Goal: Task Accomplishment & Management: Manage account settings

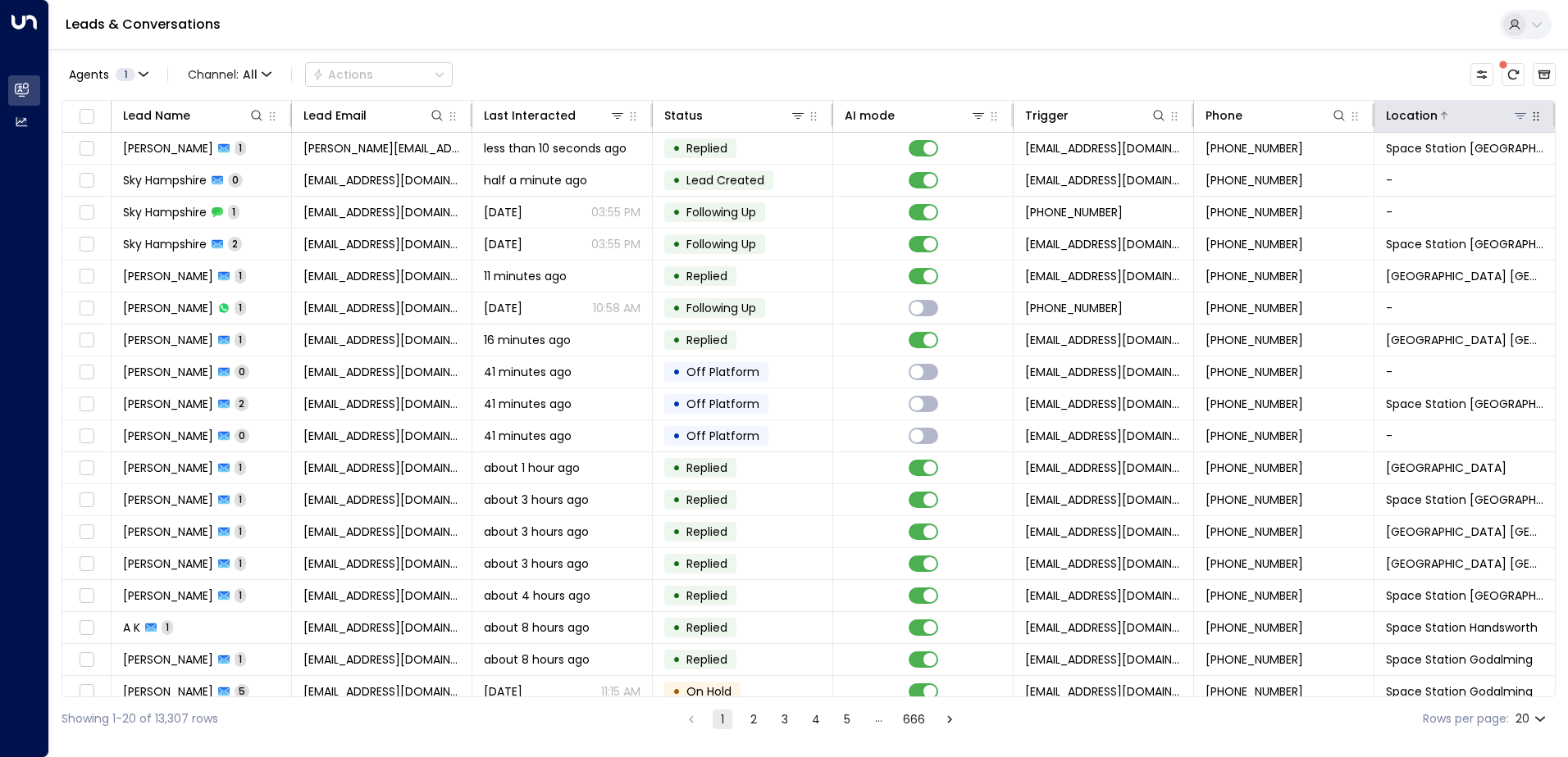
click at [1515, 115] on icon at bounding box center [1520, 115] width 12 height 5
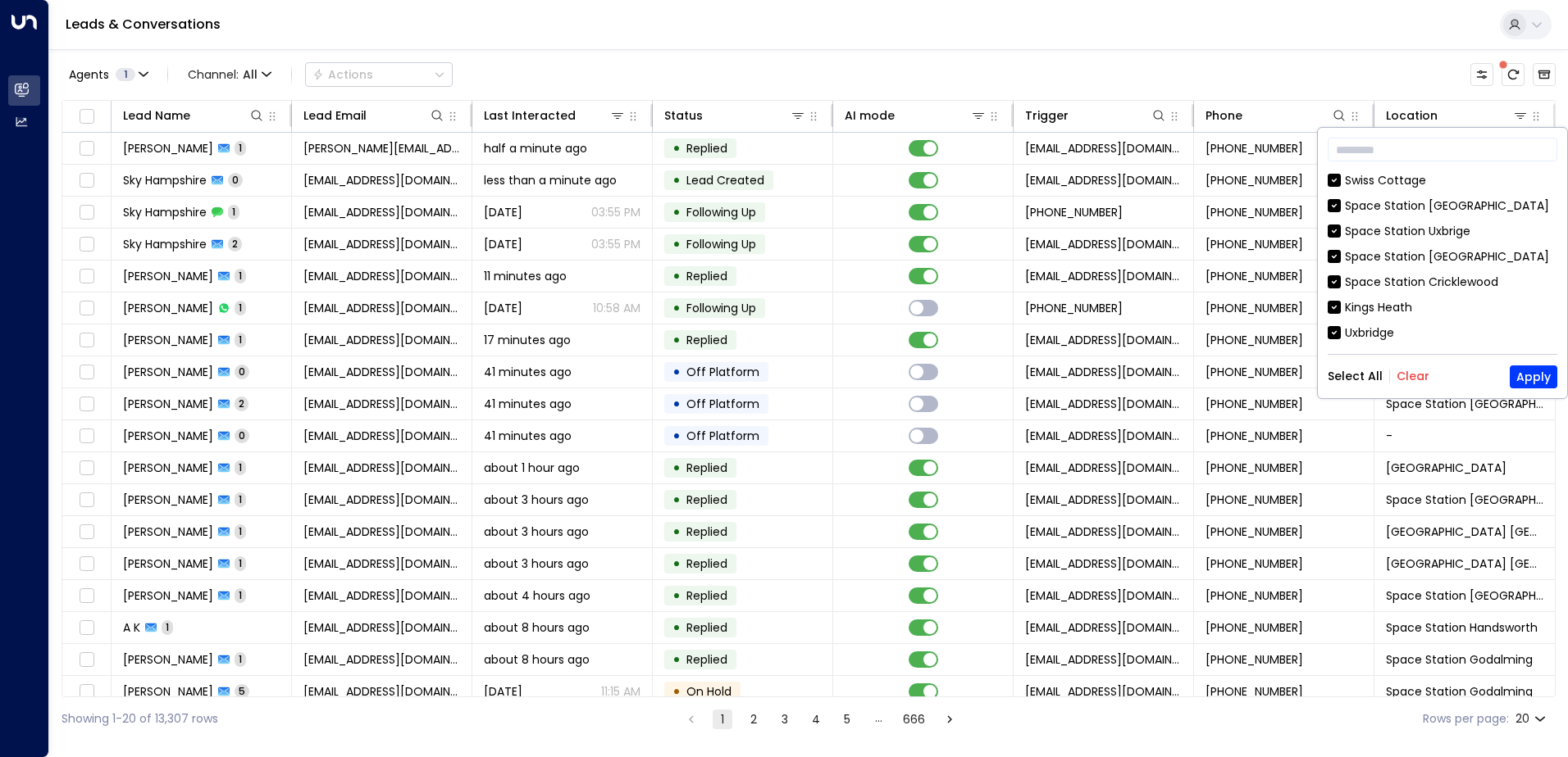
click at [1408, 372] on button "Clear" at bounding box center [1413, 376] width 33 height 13
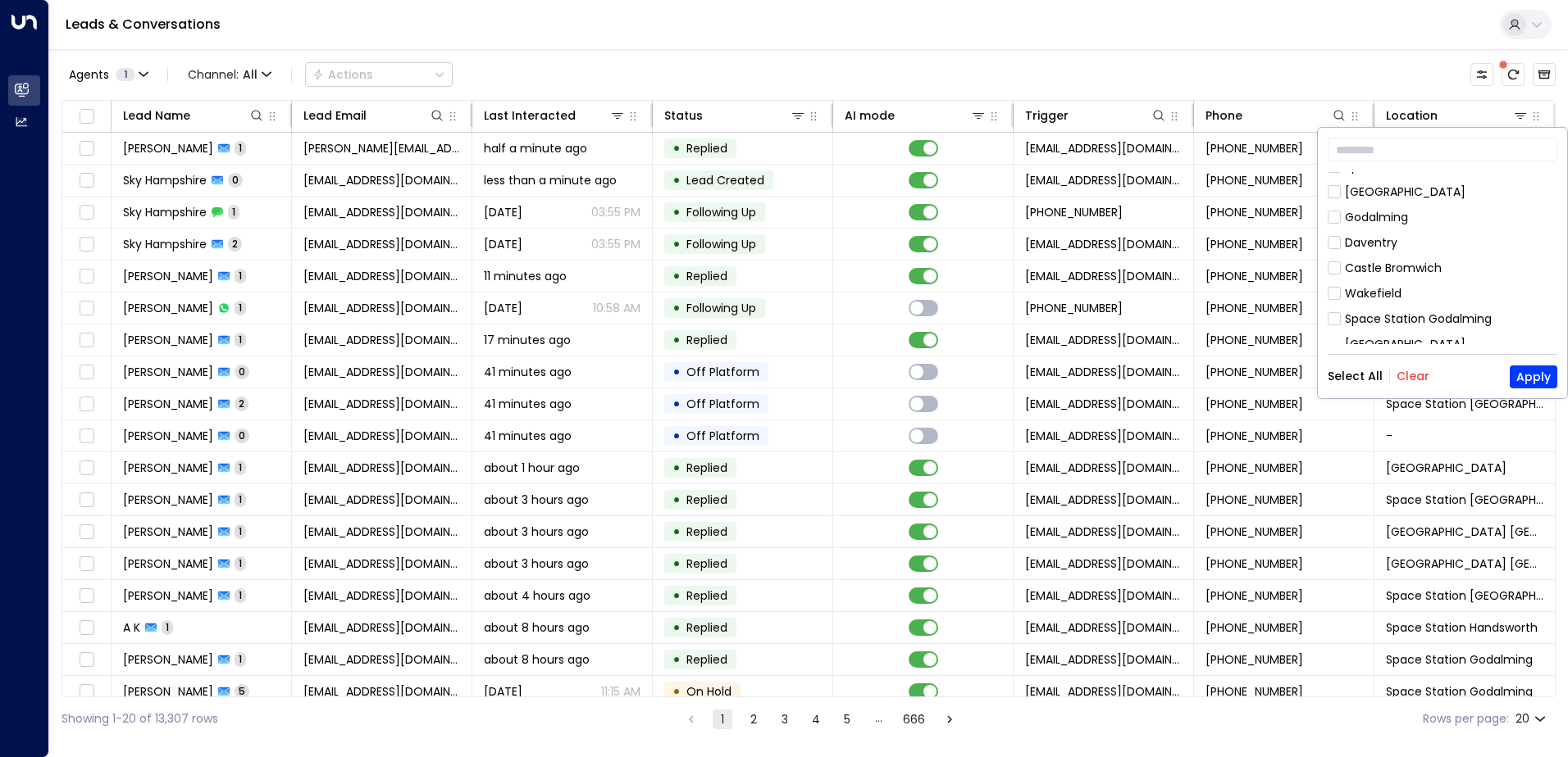
scroll to position [656, 0]
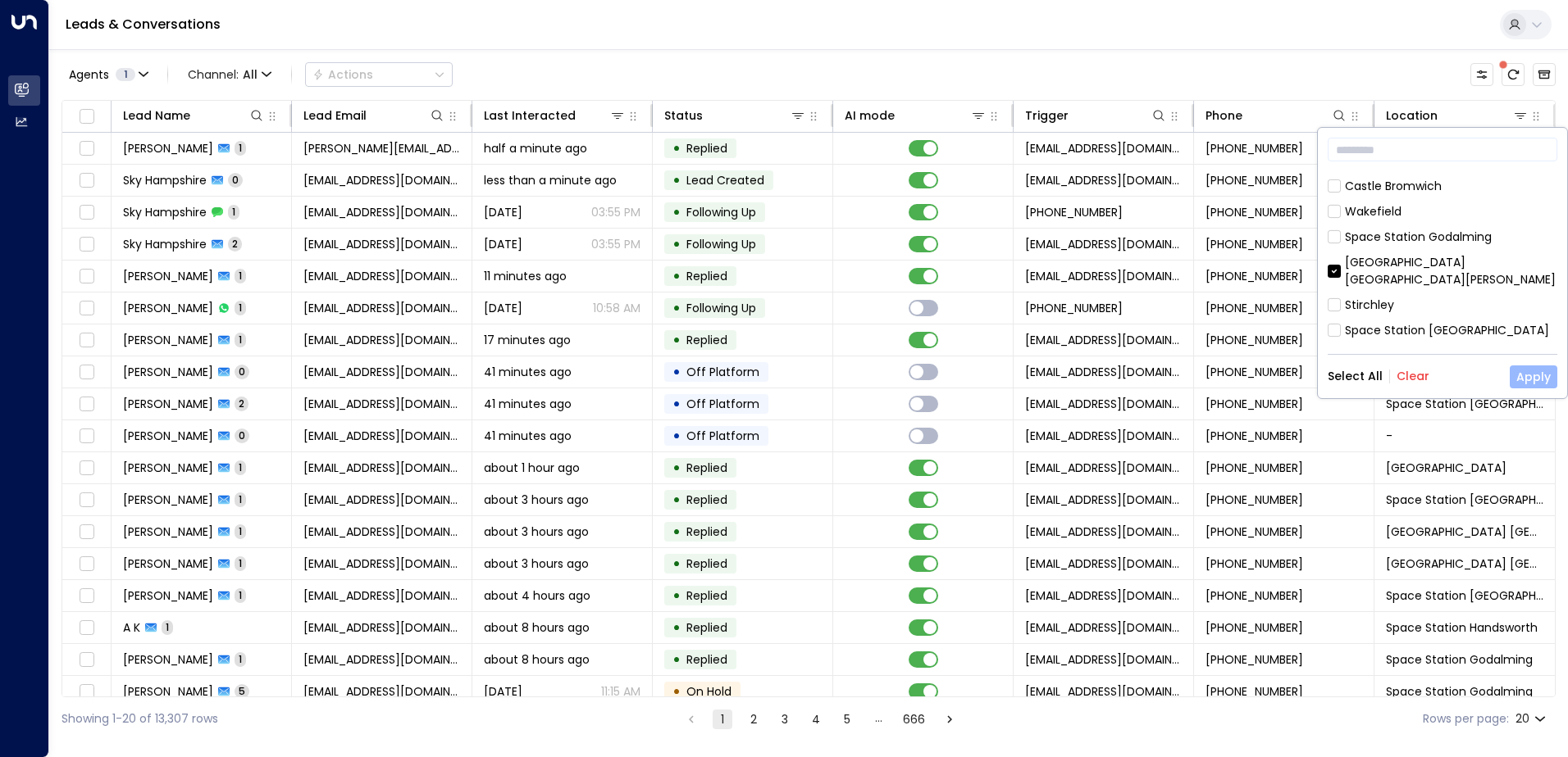
click at [1535, 385] on button "Apply" at bounding box center [1533, 377] width 48 height 23
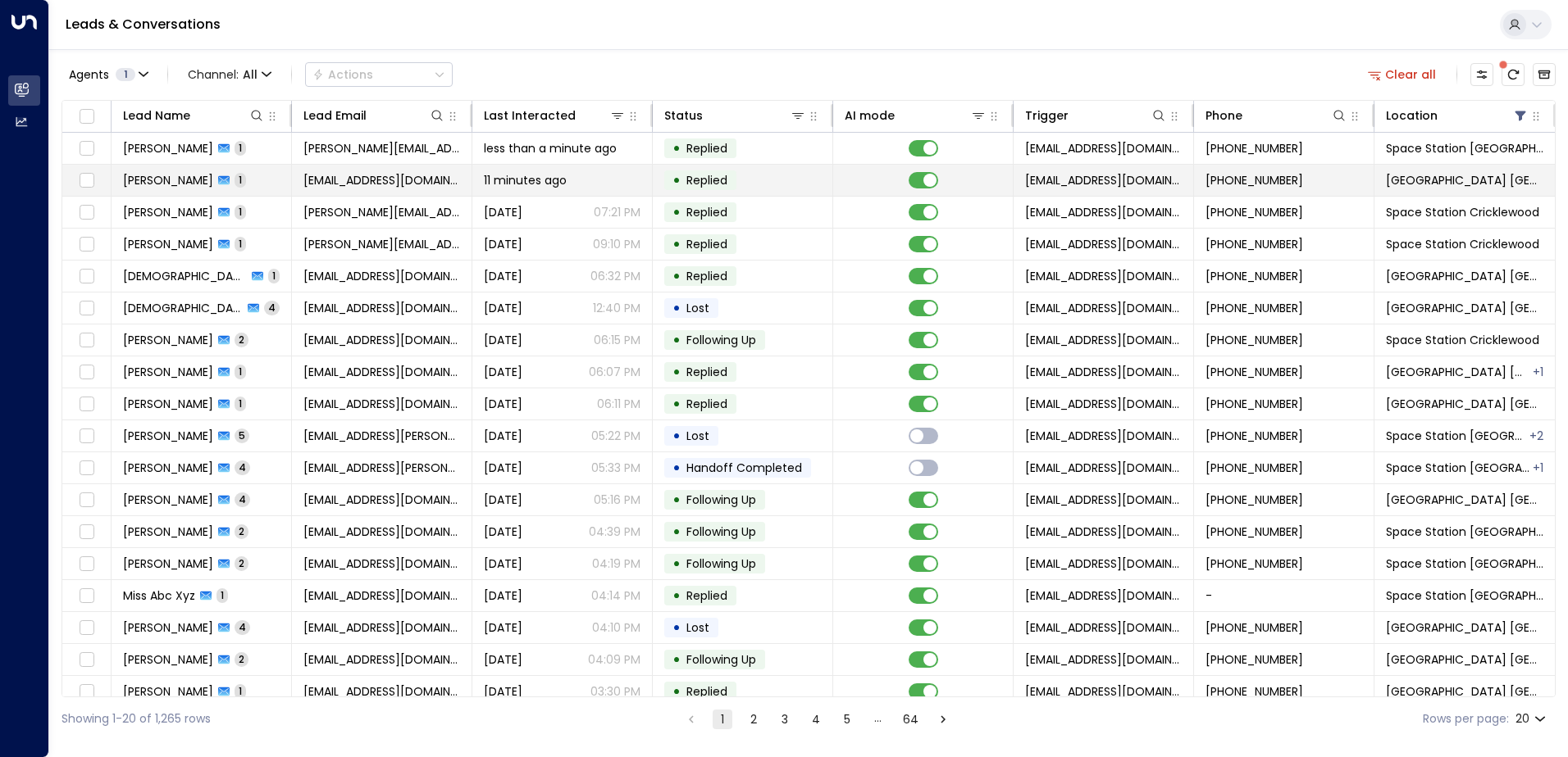
click at [241, 178] on span "1" at bounding box center [240, 180] width 12 height 14
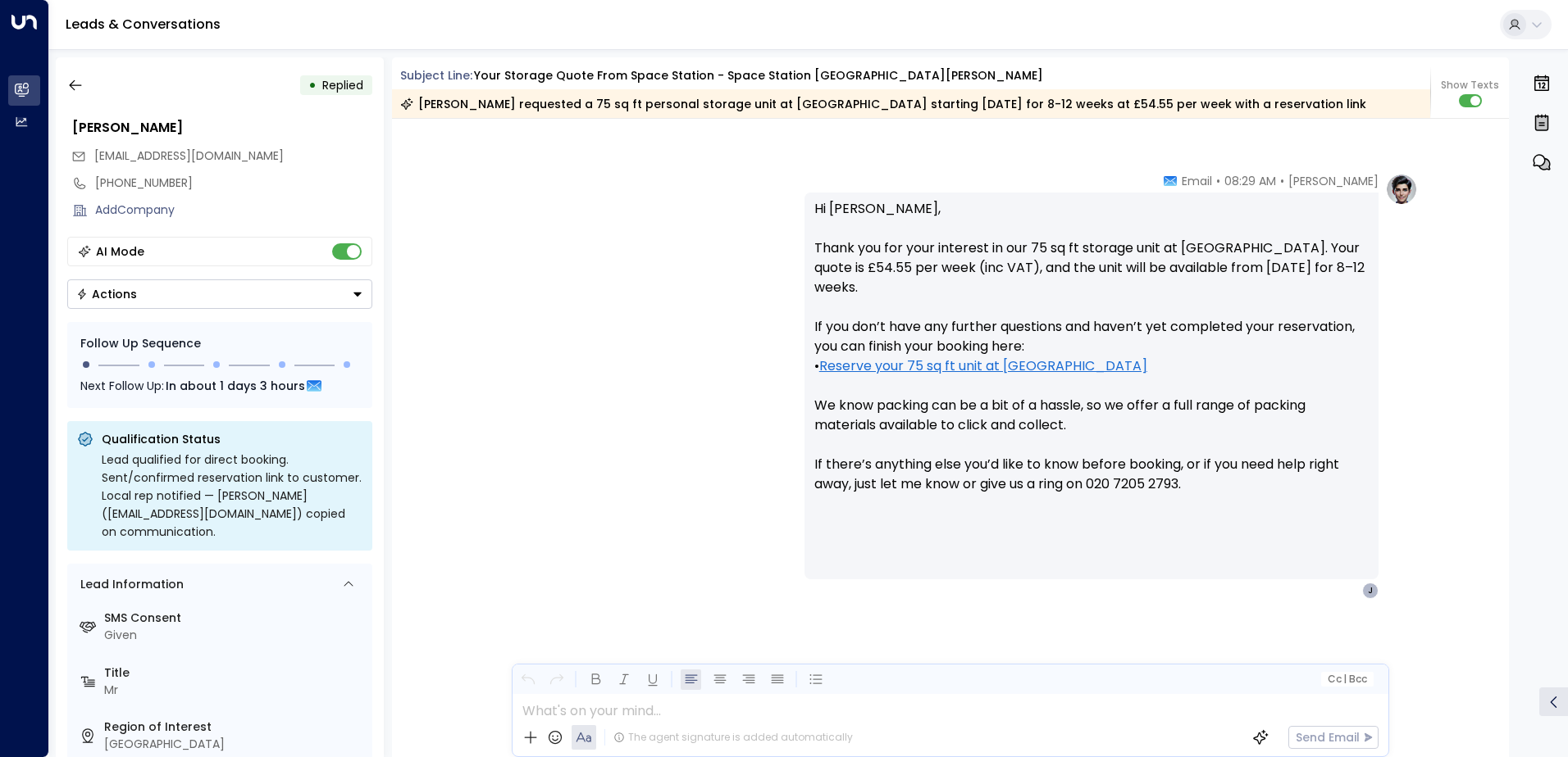
scroll to position [241, 0]
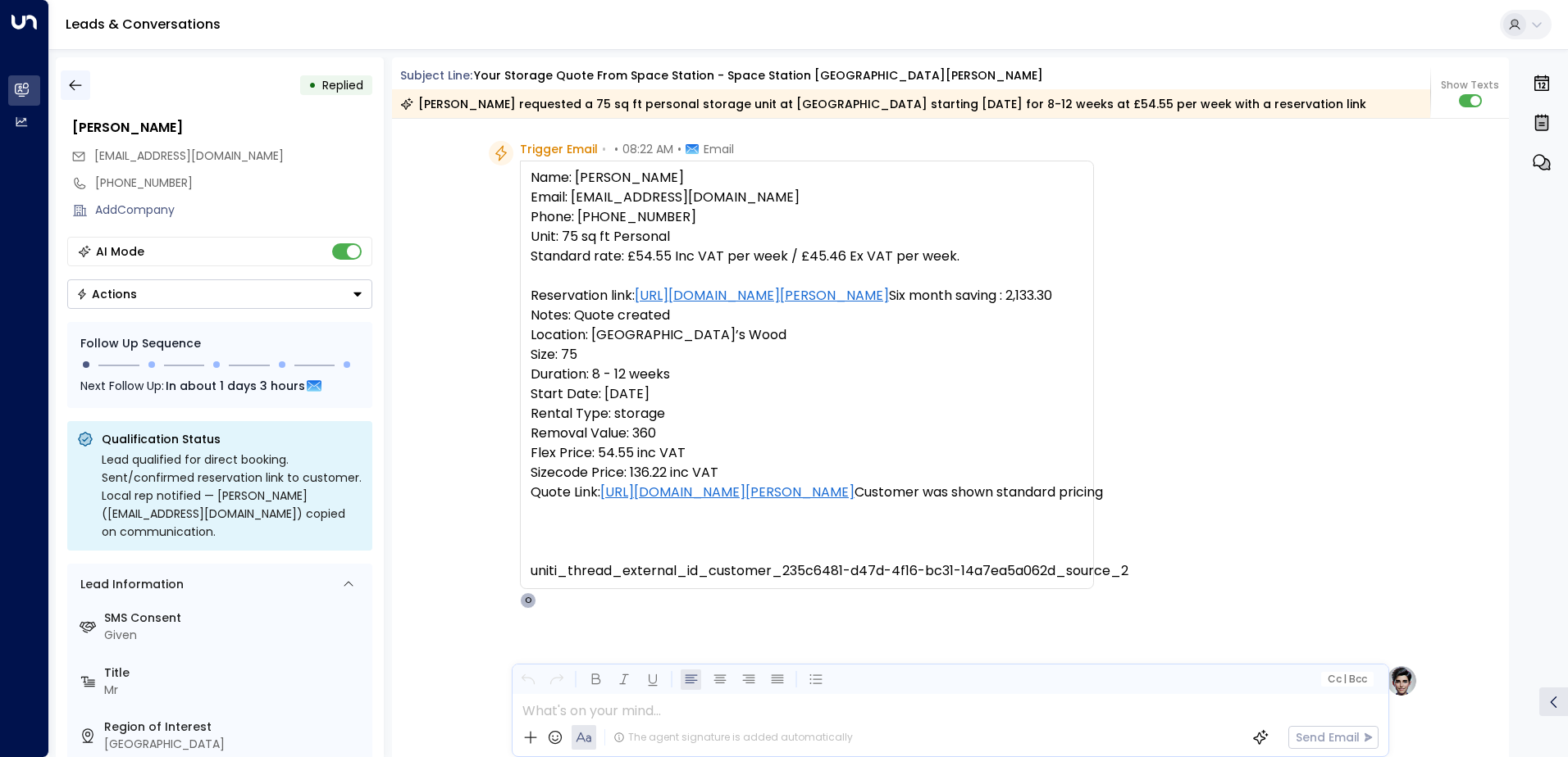
click at [77, 83] on icon "button" at bounding box center [75, 85] width 16 height 16
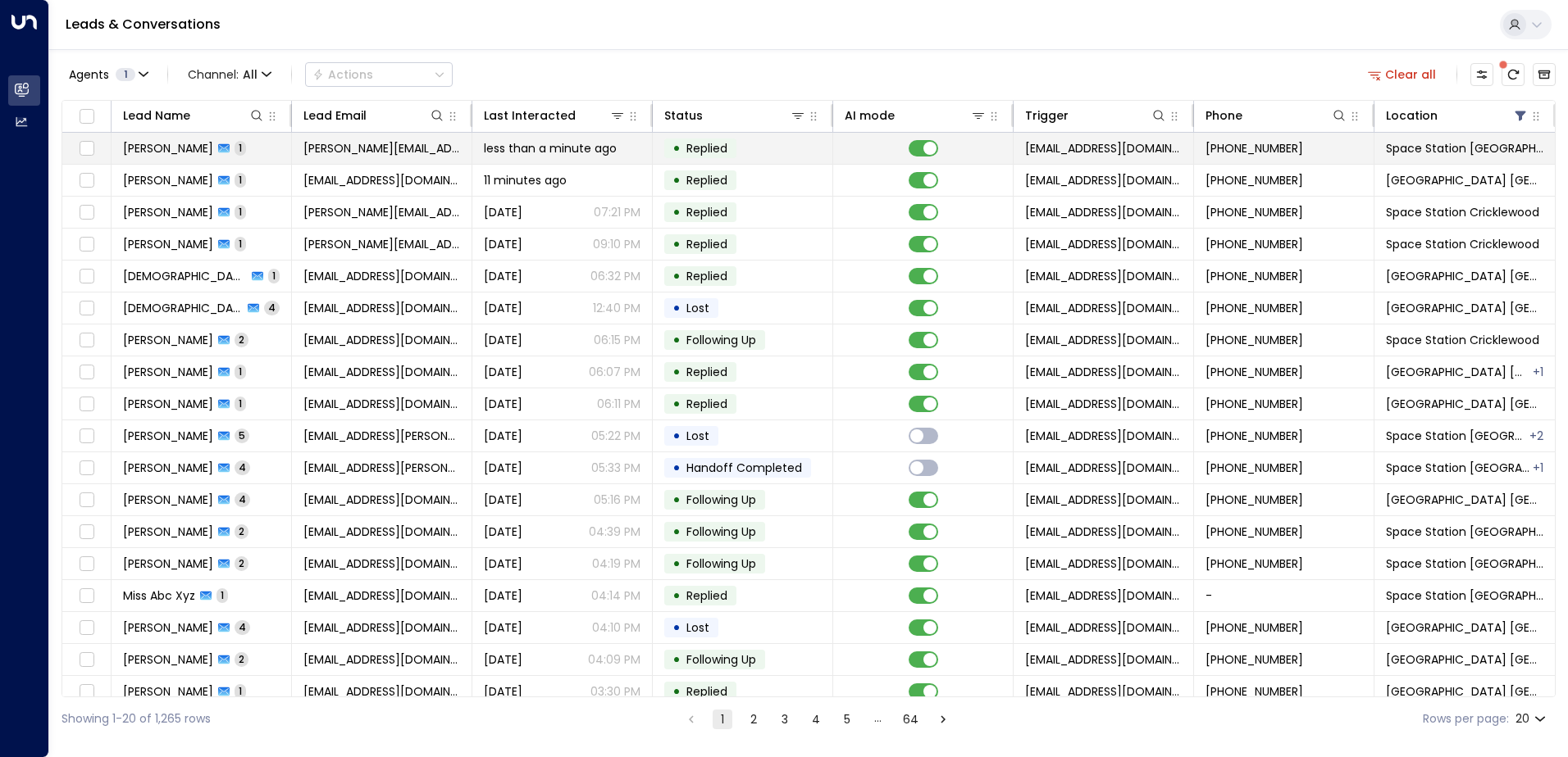
click at [213, 154] on span "[PERSON_NAME]" at bounding box center [169, 148] width 91 height 16
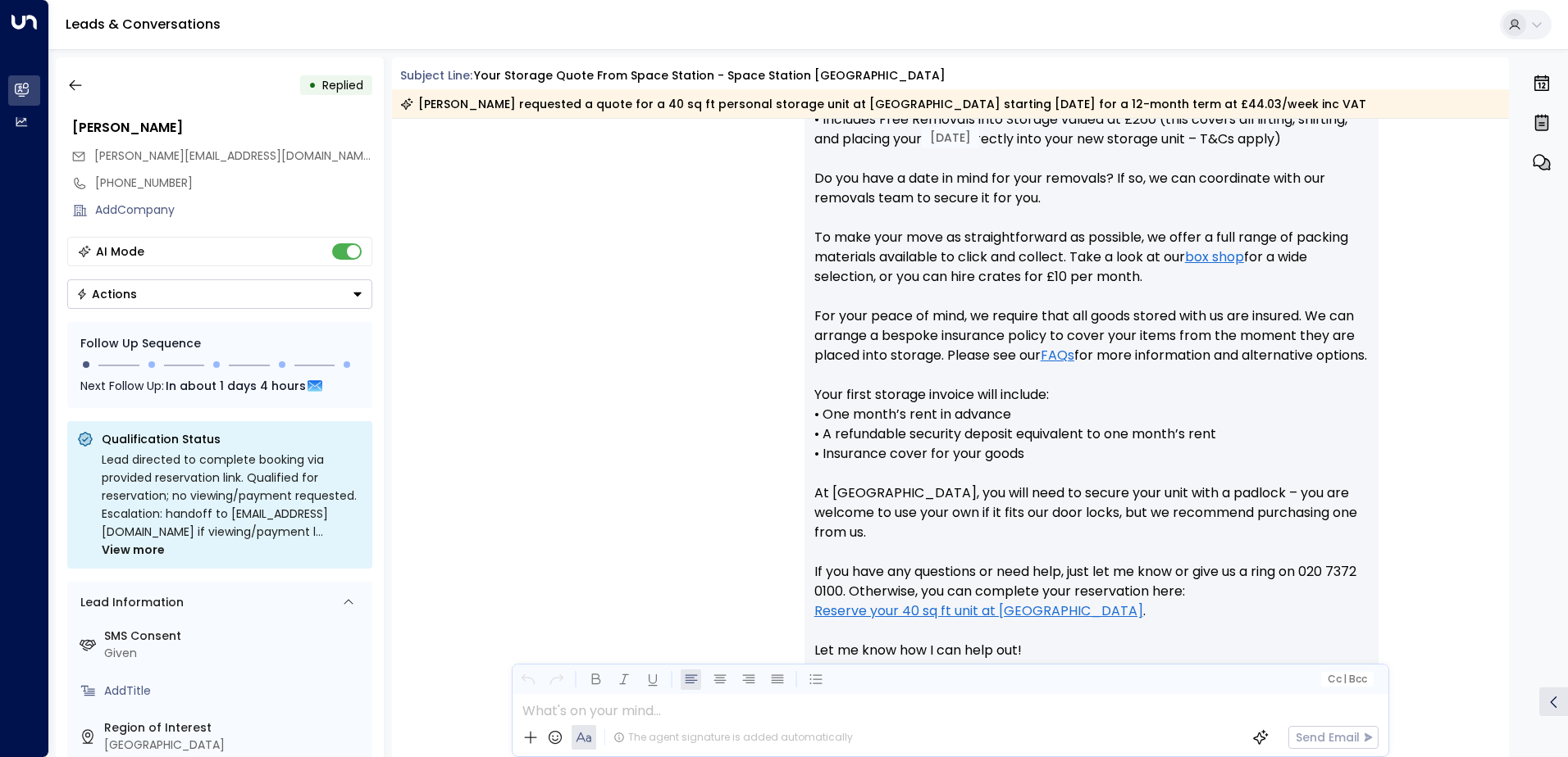
scroll to position [981, 0]
